Goal: Information Seeking & Learning: Compare options

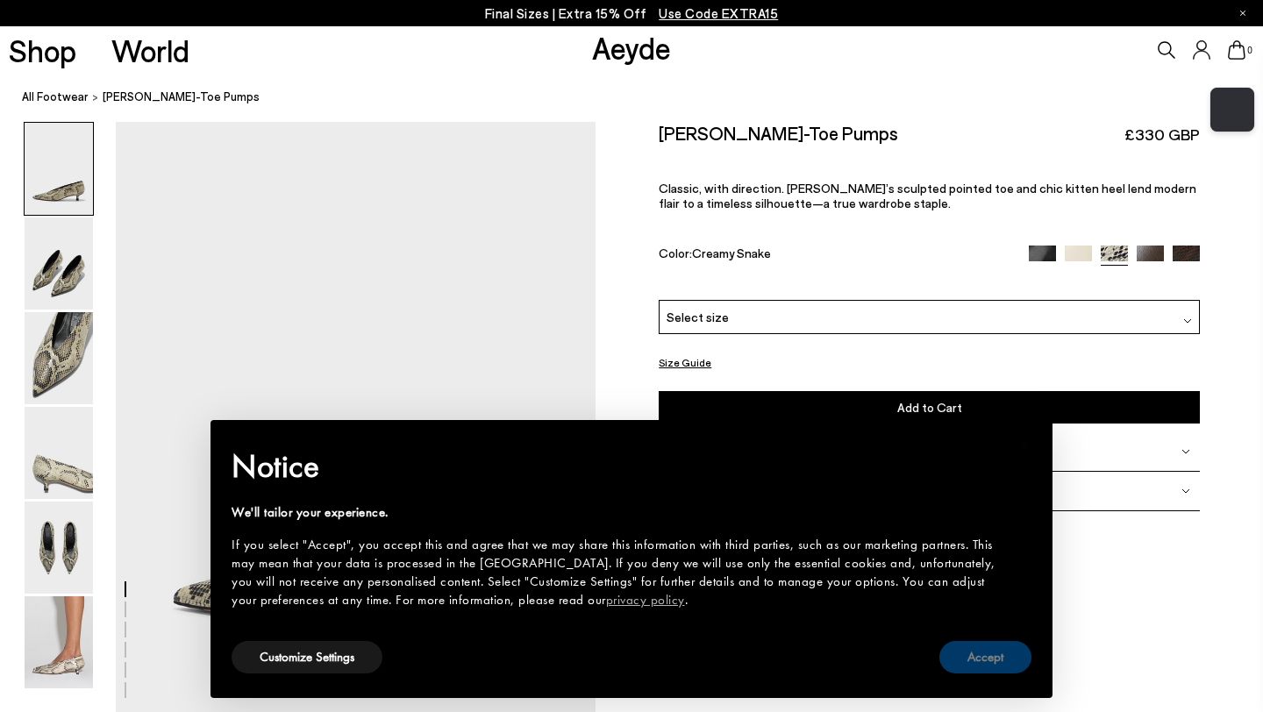
click at [977, 654] on button "Accept" at bounding box center [985, 657] width 92 height 32
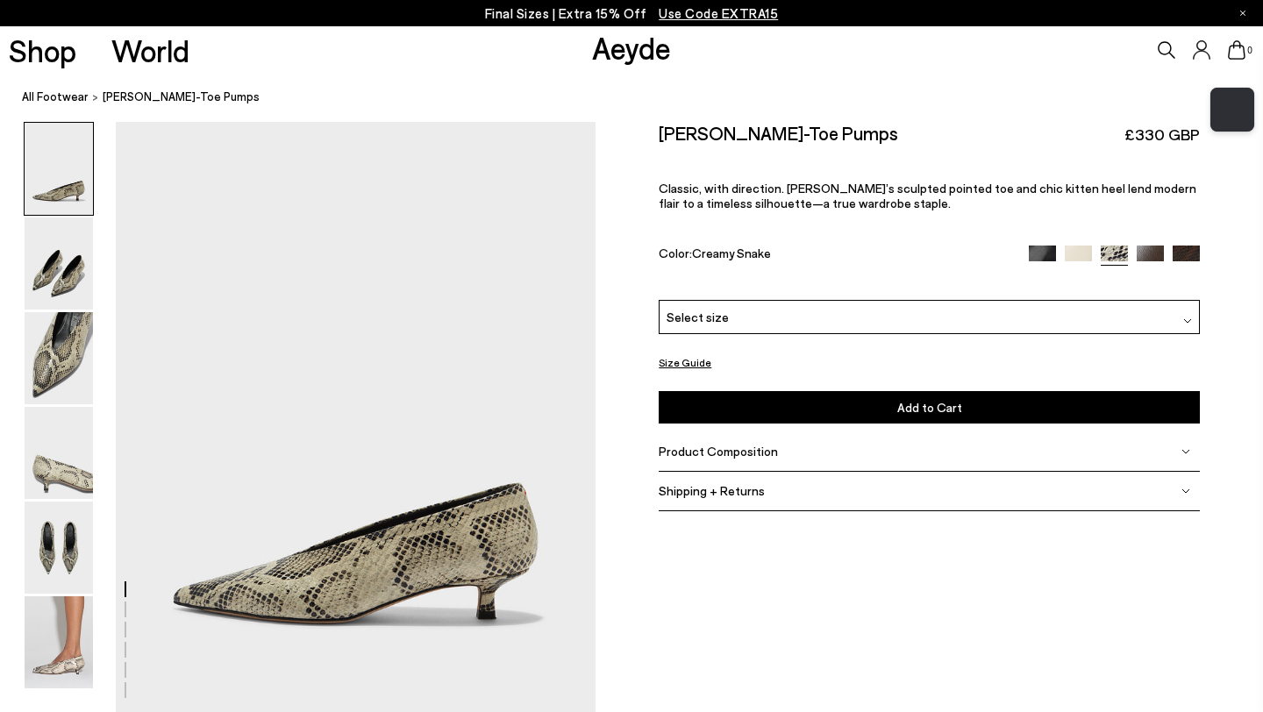
click at [1089, 246] on img at bounding box center [1078, 259] width 27 height 27
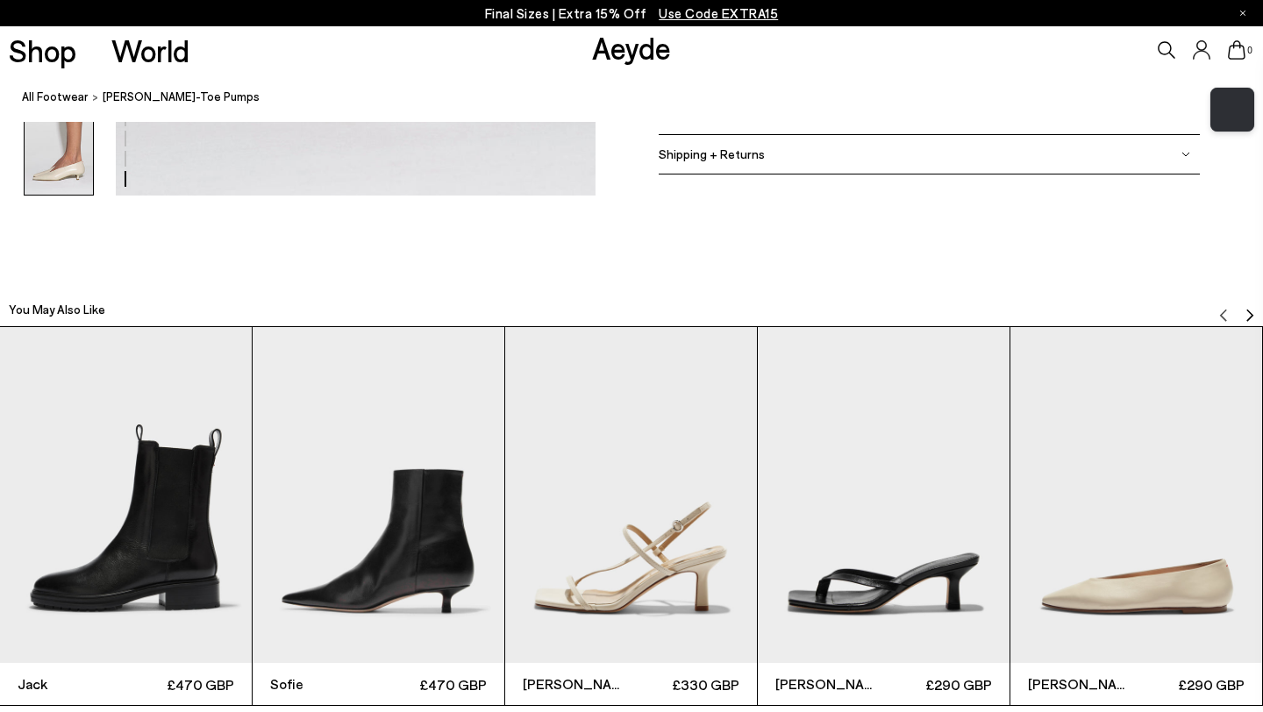
scroll to position [3858, 0]
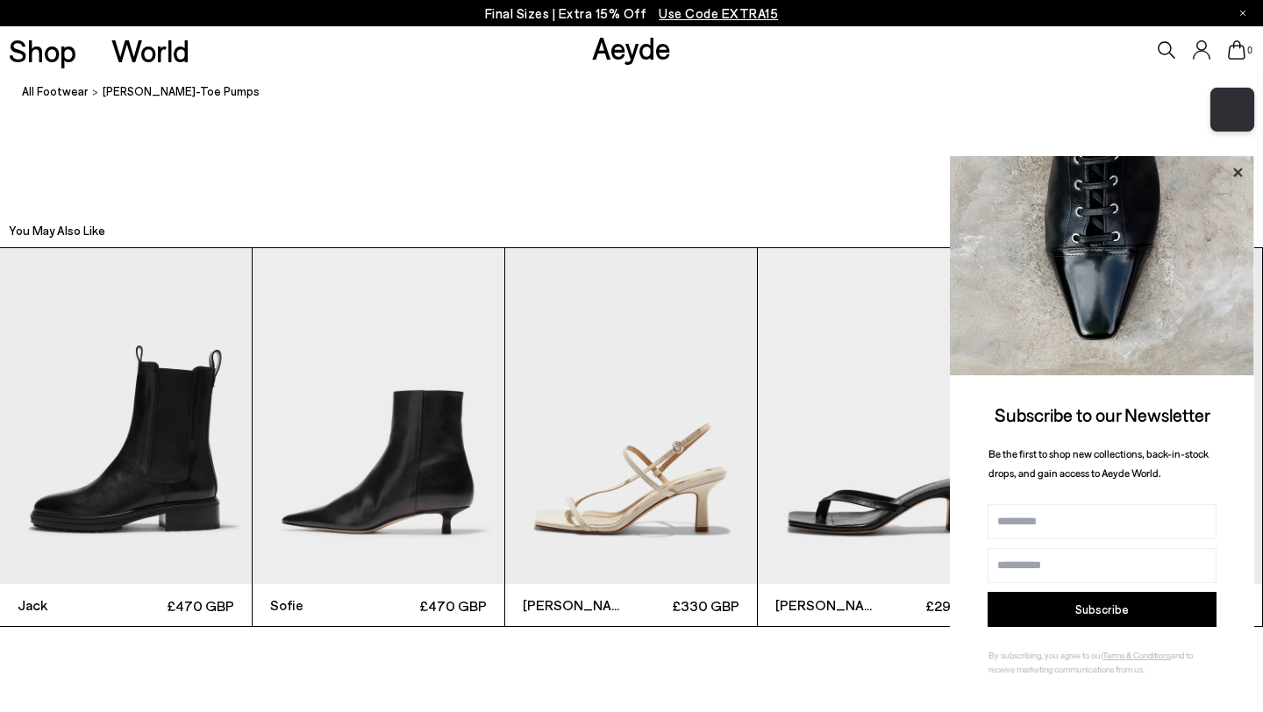
click at [1240, 171] on icon at bounding box center [1237, 172] width 9 height 9
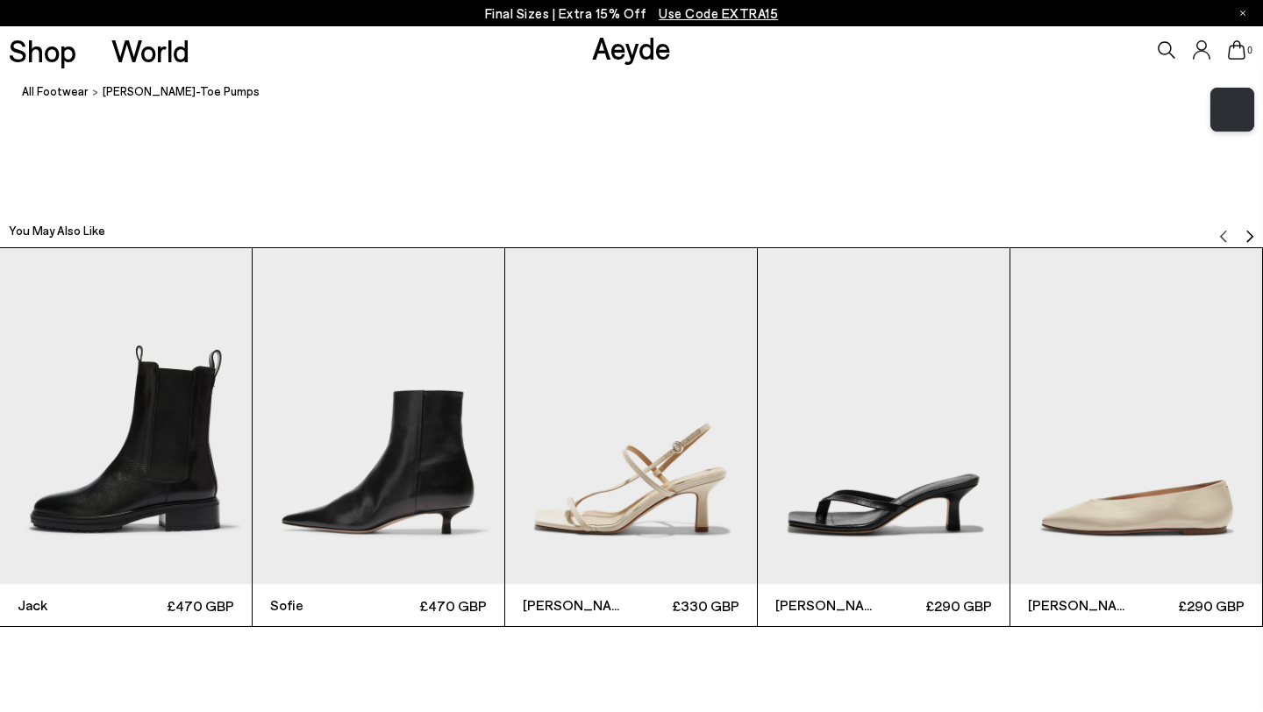
click at [941, 358] on img "4 / 6" at bounding box center [884, 416] width 252 height 336
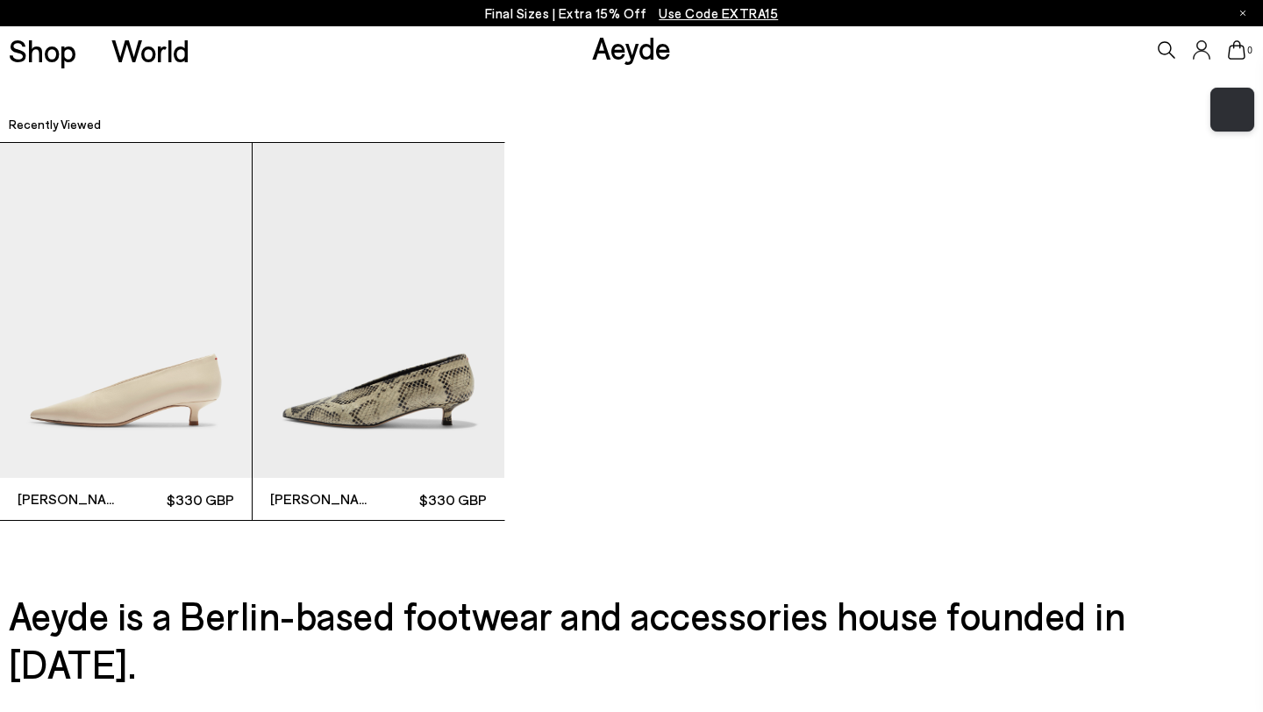
scroll to position [4442, 0]
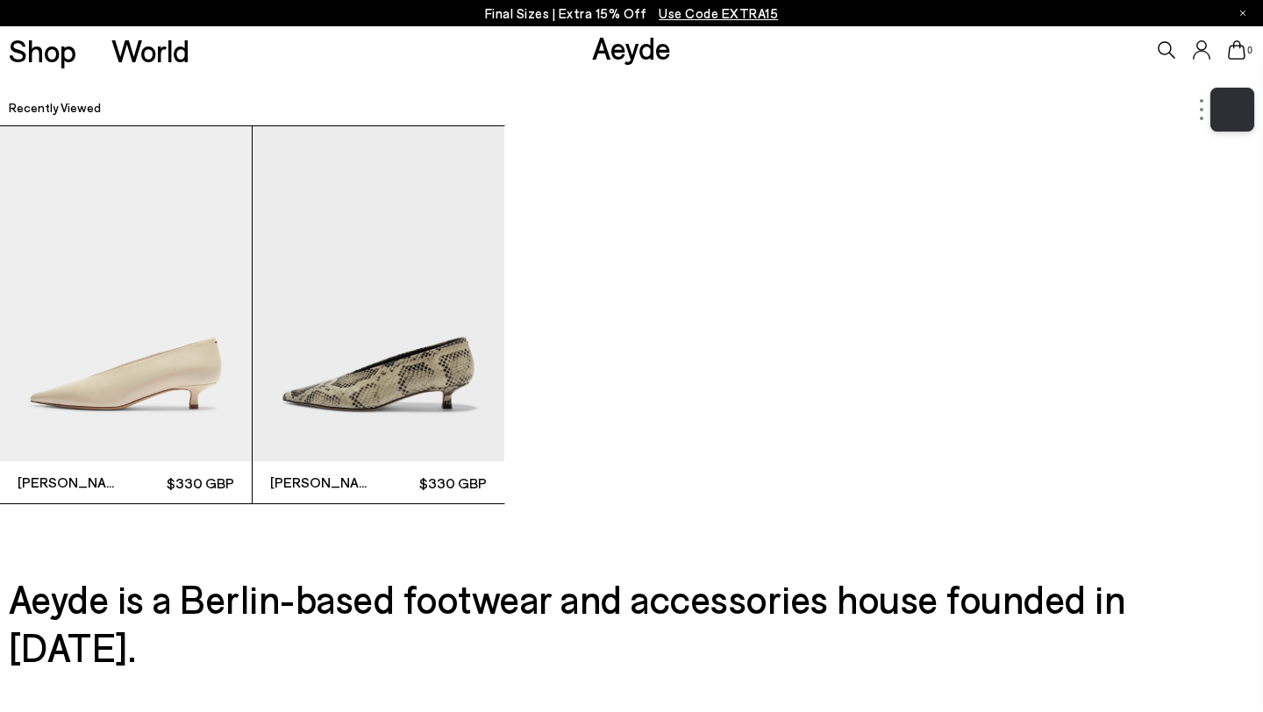
click at [1214, 120] on div at bounding box center [1232, 109] width 40 height 40
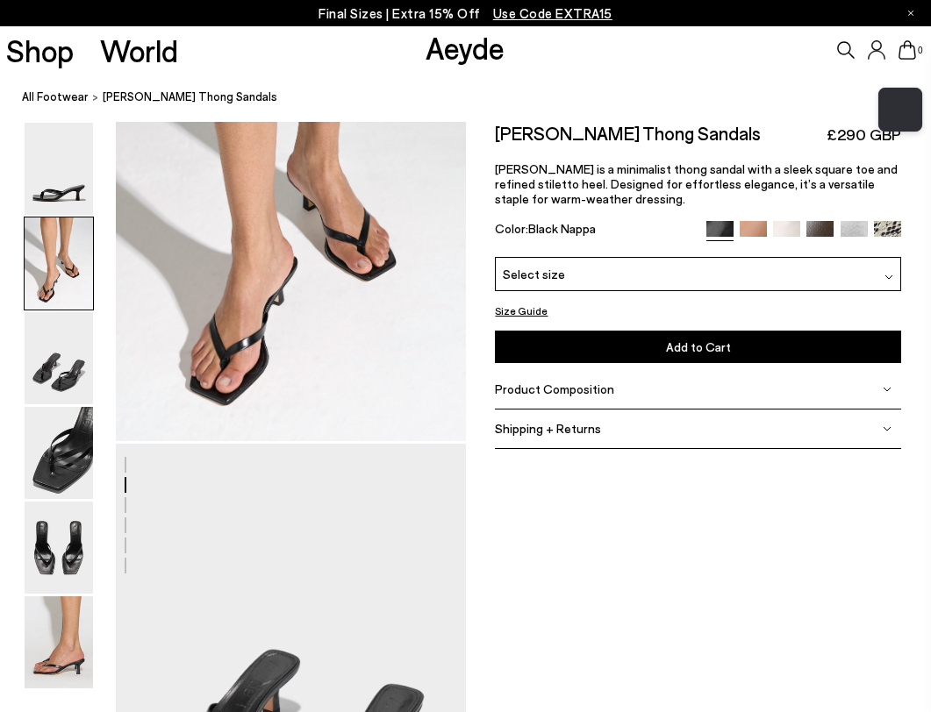
scroll to position [553, 0]
